Goal: Task Accomplishment & Management: Use online tool/utility

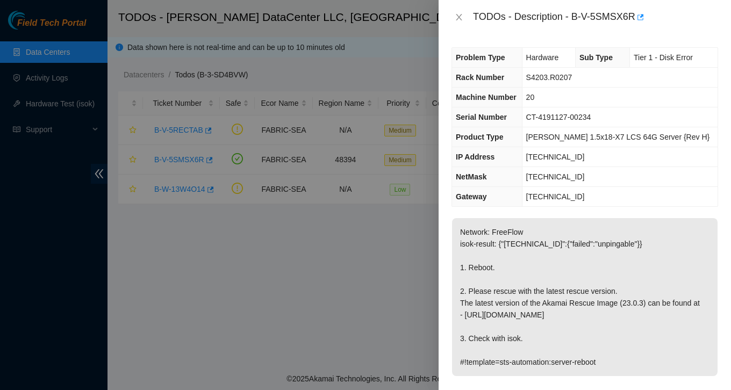
scroll to position [439, 0]
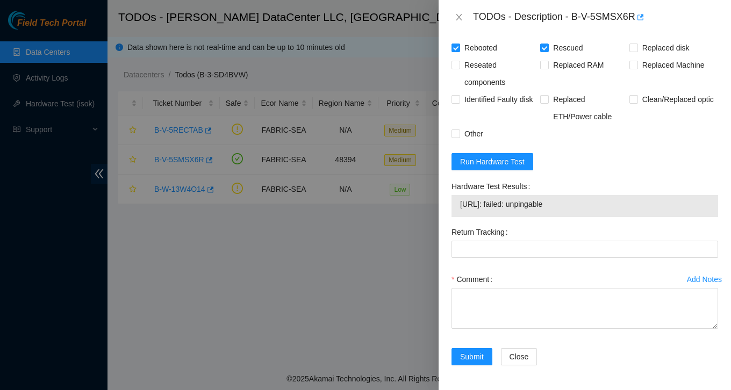
click at [80, 47] on div at bounding box center [365, 195] width 731 height 390
click at [467, 12] on div "TODOs - Description - B-V-5SMSX6R" at bounding box center [585, 17] width 267 height 17
click at [456, 17] on icon "close" at bounding box center [459, 17] width 9 height 9
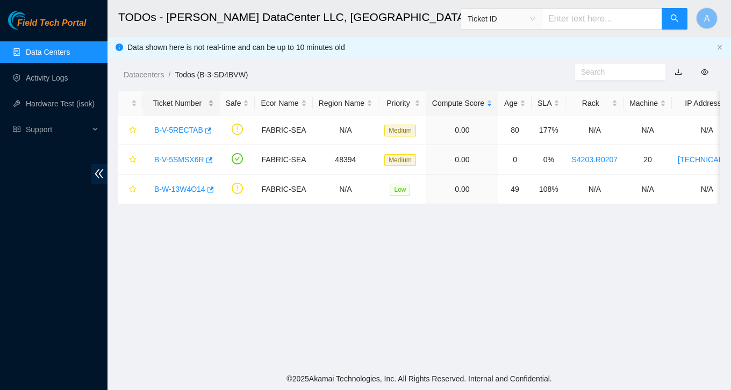
scroll to position [279, 0]
click at [38, 82] on link "Activity Logs" at bounding box center [47, 78] width 42 height 9
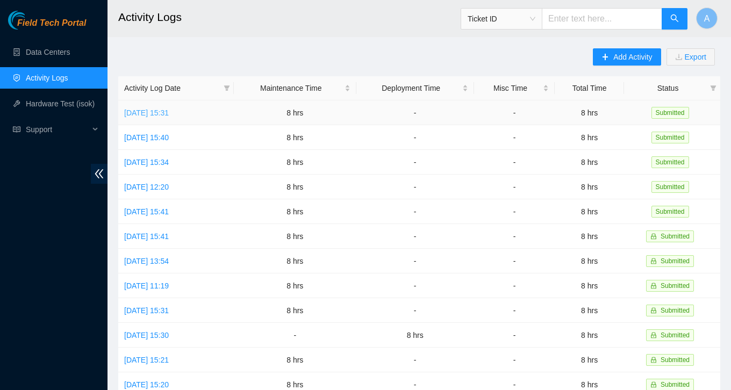
click at [169, 112] on link "[DATE] 15:31" at bounding box center [146, 113] width 45 height 9
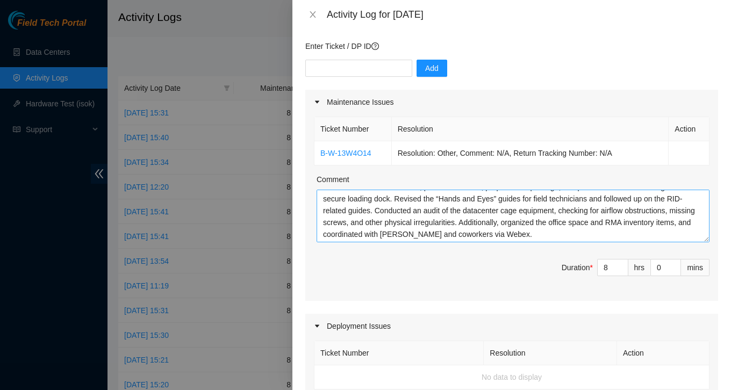
scroll to position [92, 0]
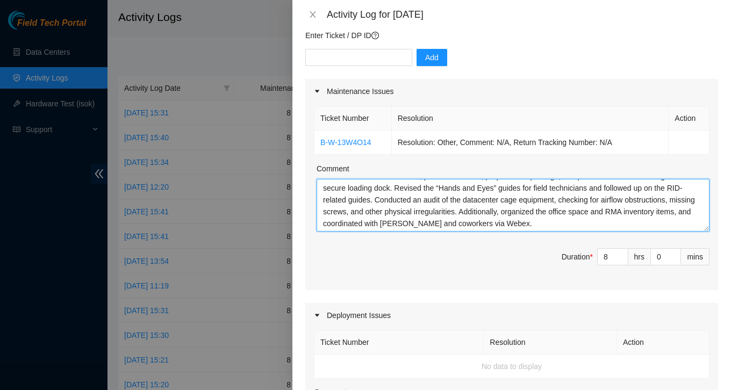
click at [537, 223] on textarea "Handled RMA B-V-5JWFR7V, printed the labels, prepared the package, and palletiz…" at bounding box center [513, 205] width 393 height 53
paste textarea "[nie-field-sea]Re: Ready for FT | DP79240 r01.border101.sea01.fab: Add 1x100G P…"
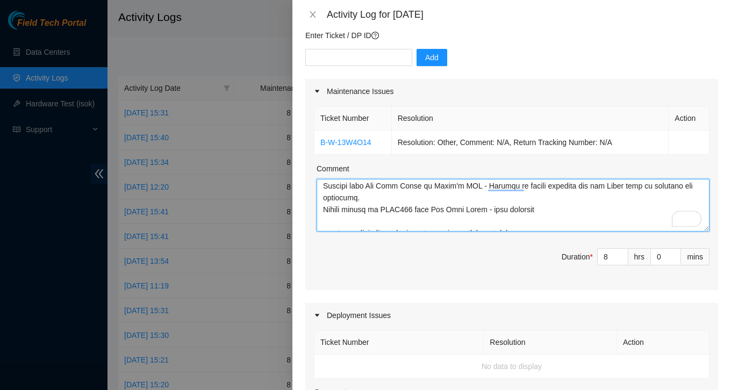
scroll to position [0, 0]
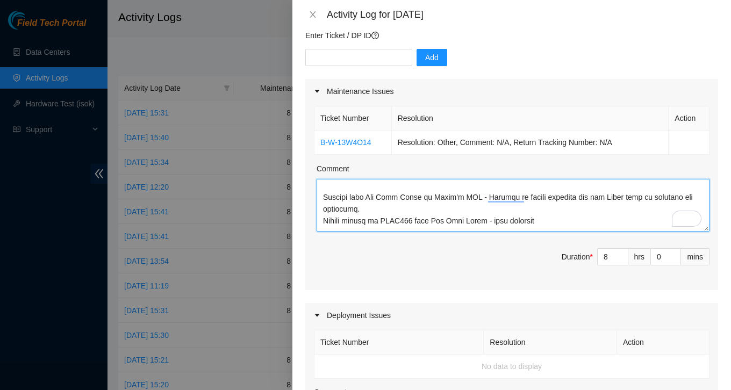
click at [401, 200] on textarea "Comment" at bounding box center [513, 205] width 393 height 53
click at [424, 200] on textarea "Comment" at bounding box center [513, 205] width 393 height 53
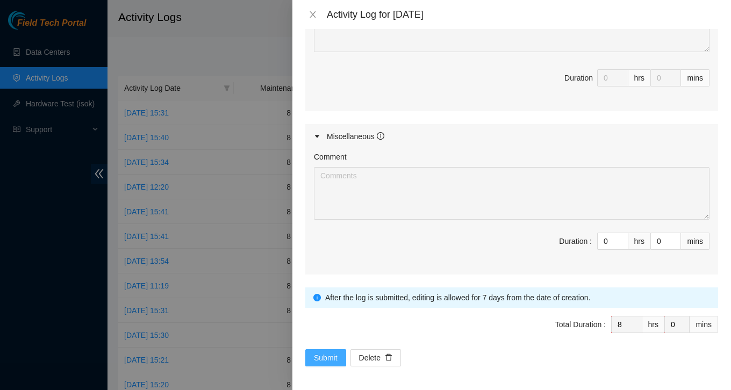
type textarea "Loremip DOL S-A-2CONS4A, elitsed doe tempor, incididu utl etdolor, mag aliquaen…"
click at [311, 352] on button "Submit" at bounding box center [325, 358] width 41 height 17
